Goal: Transaction & Acquisition: Purchase product/service

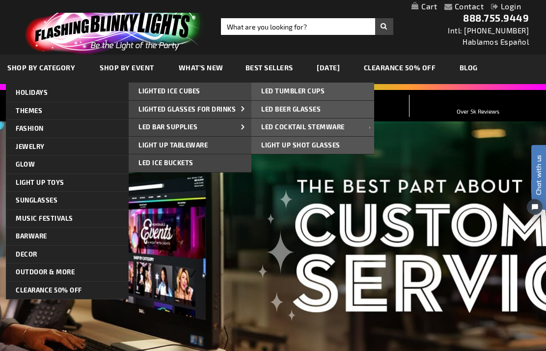
click at [239, 114] on span at bounding box center [243, 110] width 15 height 10
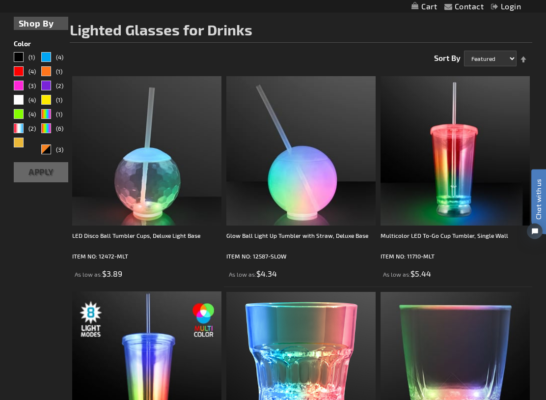
scroll to position [127, 0]
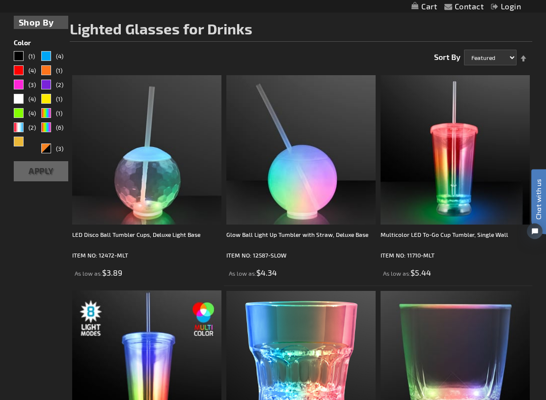
click at [464, 172] on img at bounding box center [455, 150] width 149 height 149
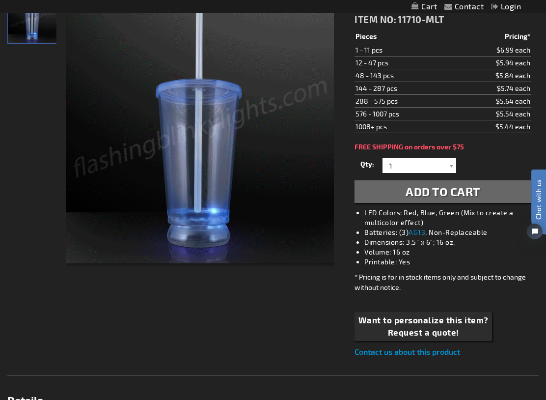
click at [452, 166] on div at bounding box center [452, 165] width 10 height 15
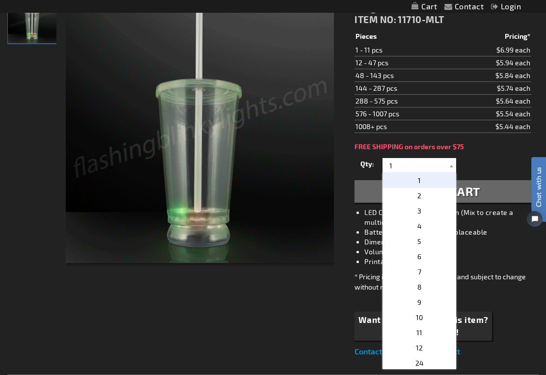
click at [500, 164] on div "Qty 1 2 3 4 5 6 7 8 9 10 11 12 24 36 48 60 72 84 96 108 120 132 144 156 168" at bounding box center [443, 166] width 177 height 20
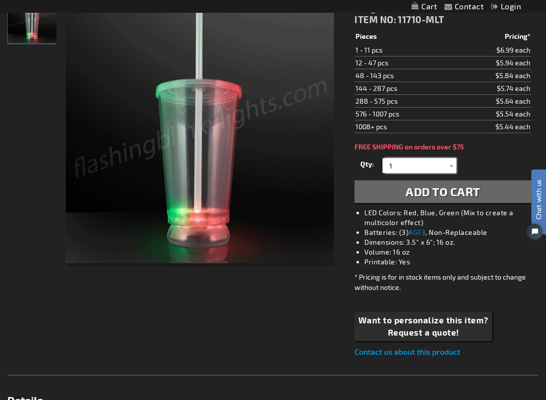
click at [416, 166] on input "1" at bounding box center [420, 165] width 71 height 15
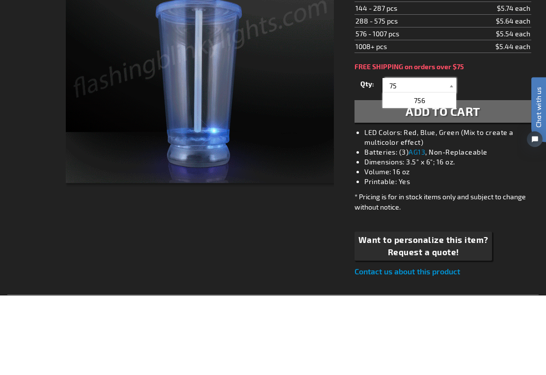
type input "75"
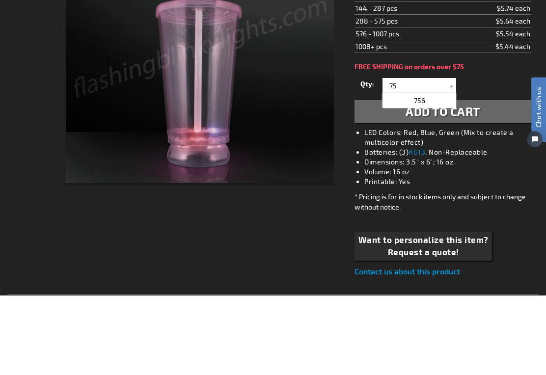
click at [489, 180] on button "Add to Cart" at bounding box center [443, 191] width 177 height 23
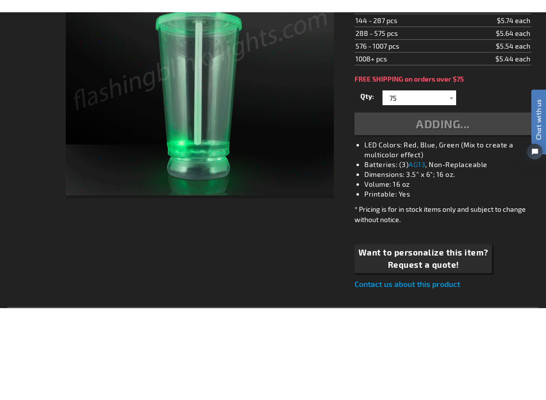
scroll to position [237, 0]
